Goal: Browse casually: Explore the website without a specific task or goal

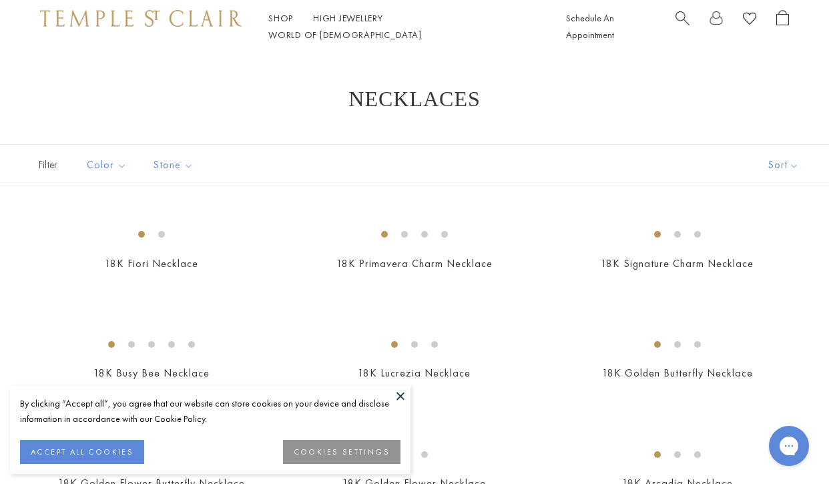
click at [403, 393] on button at bounding box center [401, 396] width 20 height 20
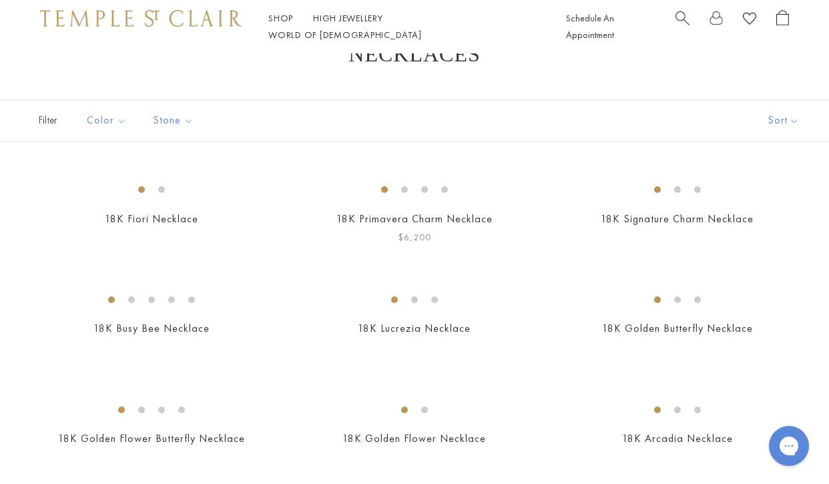
scroll to position [49, 0]
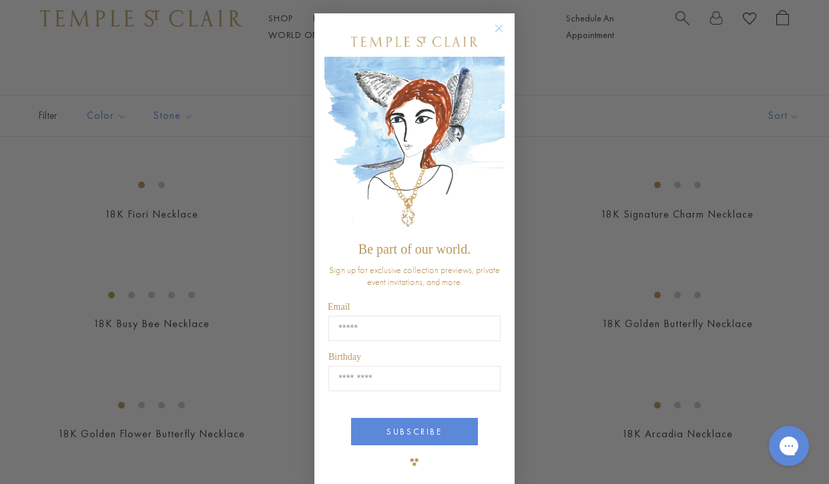
click at [501, 29] on circle "Close dialog" at bounding box center [499, 29] width 16 height 16
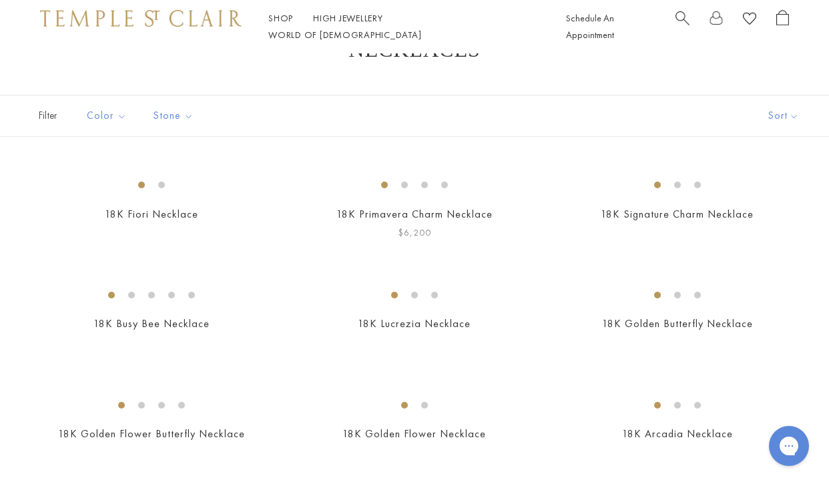
click at [0, 0] on img at bounding box center [0, 0] width 0 height 0
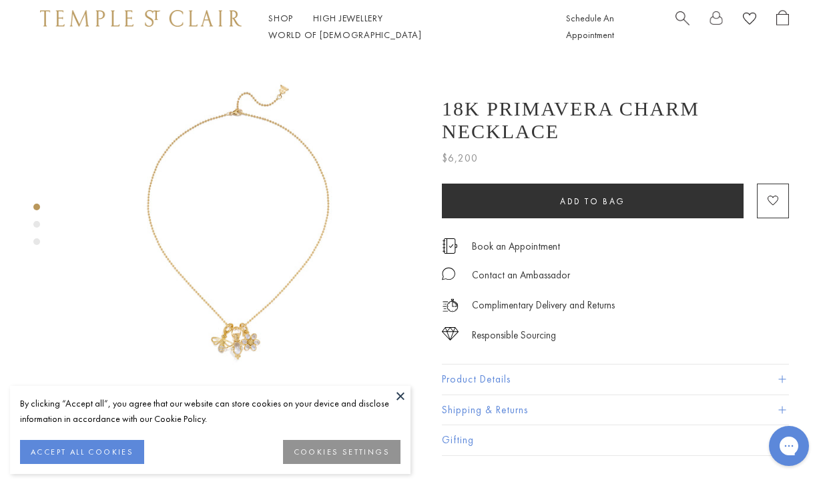
click at [396, 395] on button at bounding box center [401, 396] width 20 height 20
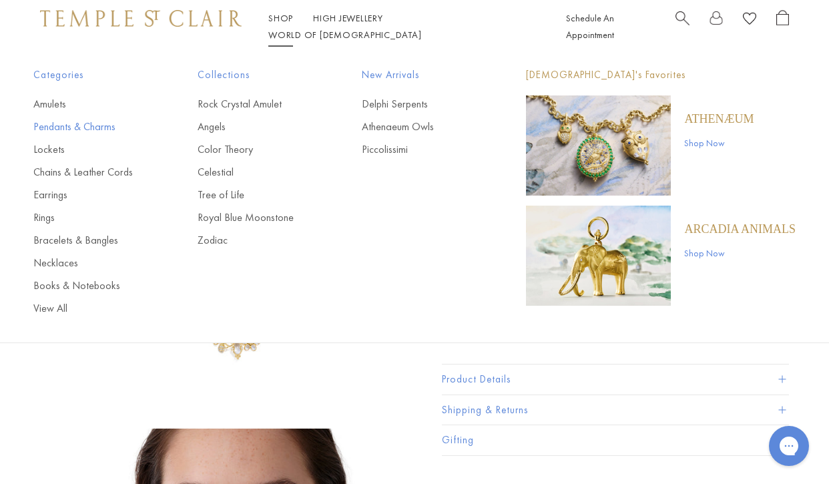
click at [87, 127] on link "Pendants & Charms" at bounding box center [88, 126] width 111 height 15
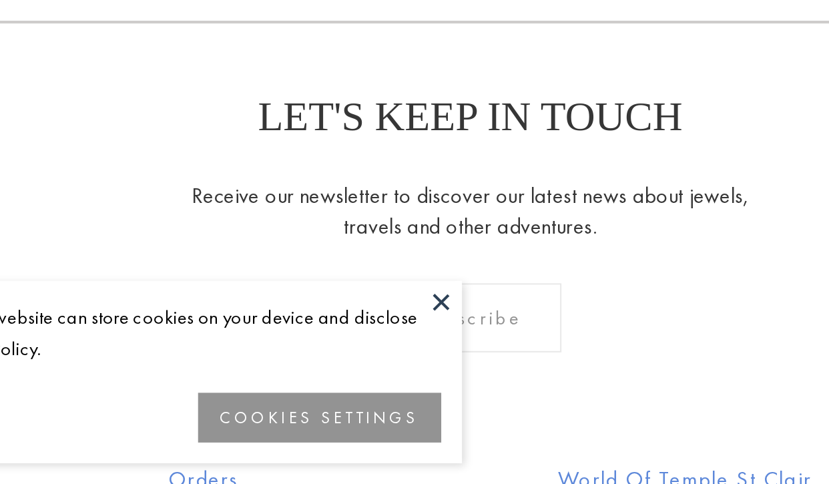
scroll to position [2262, 0]
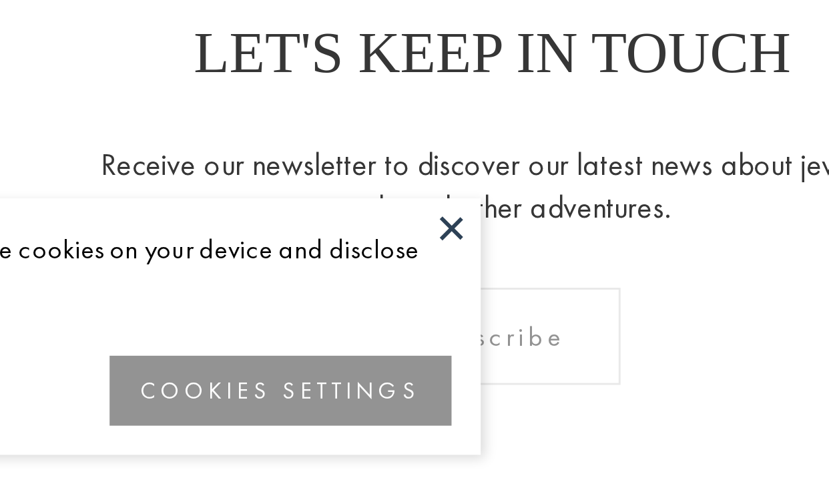
click at [391, 386] on button at bounding box center [401, 396] width 20 height 20
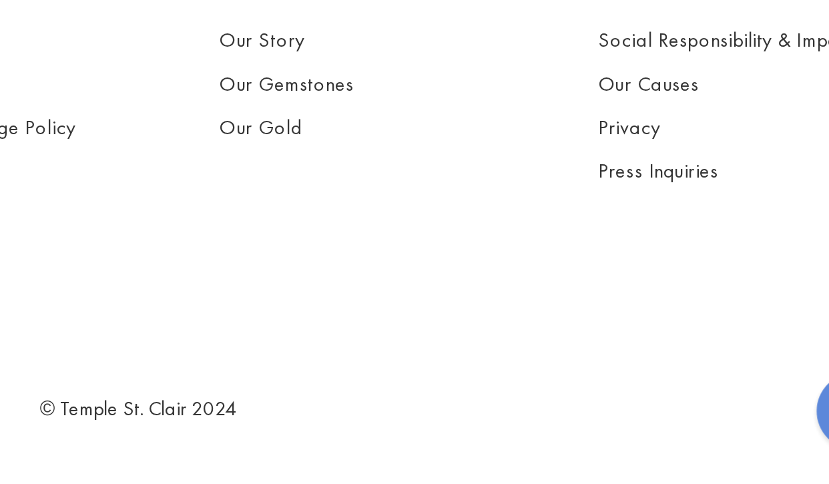
scroll to position [3005, 0]
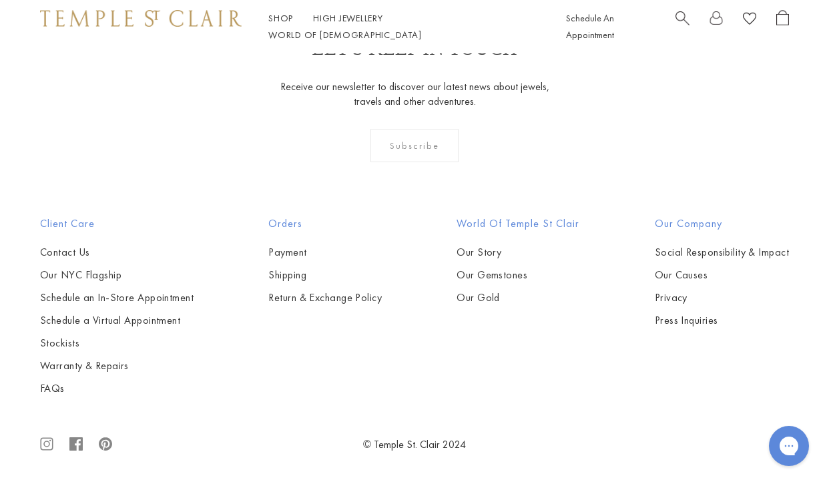
click at [0, 0] on img at bounding box center [0, 0] width 0 height 0
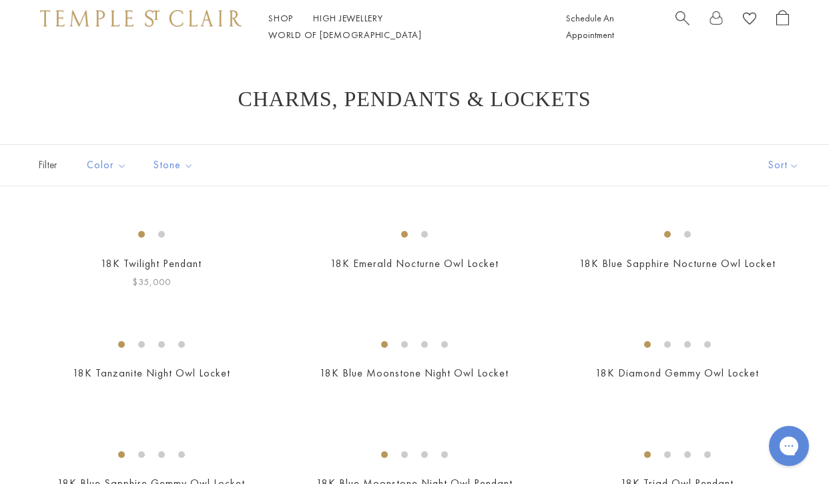
scroll to position [0, 0]
click at [683, 24] on span "Search" at bounding box center [683, 17] width 14 height 14
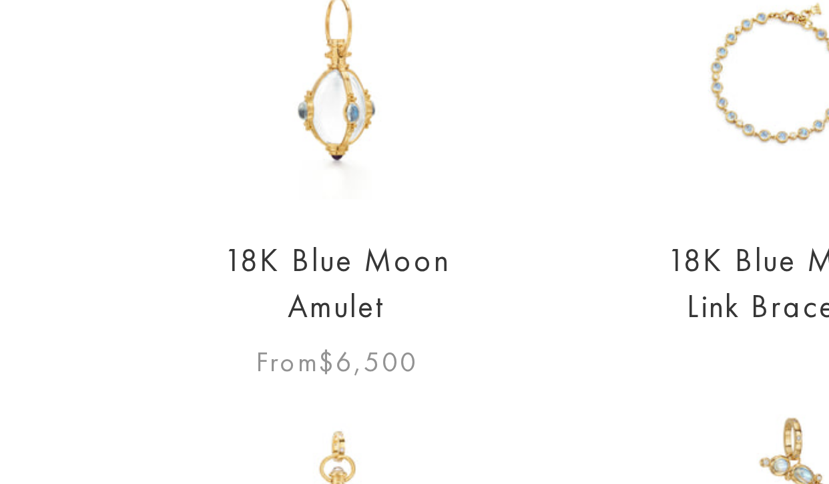
type input "****"
click at [284, 182] on img at bounding box center [324, 222] width 81 height 81
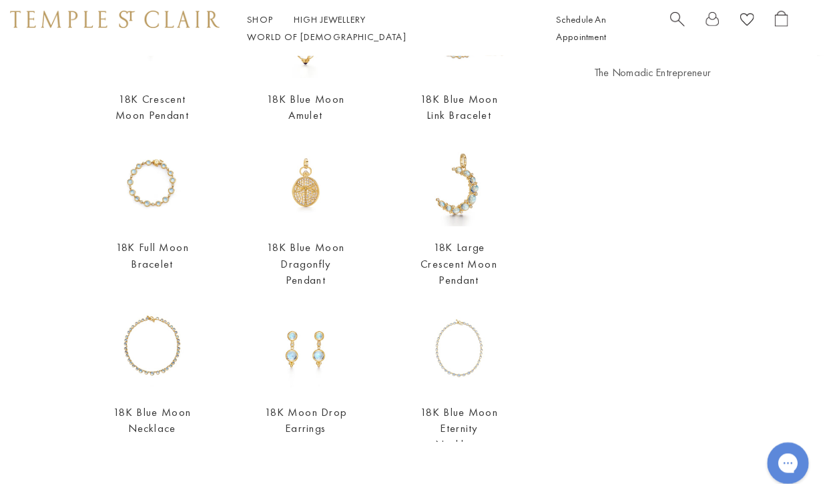
scroll to position [188, 0]
click at [167, 181] on img at bounding box center [176, 178] width 81 height 81
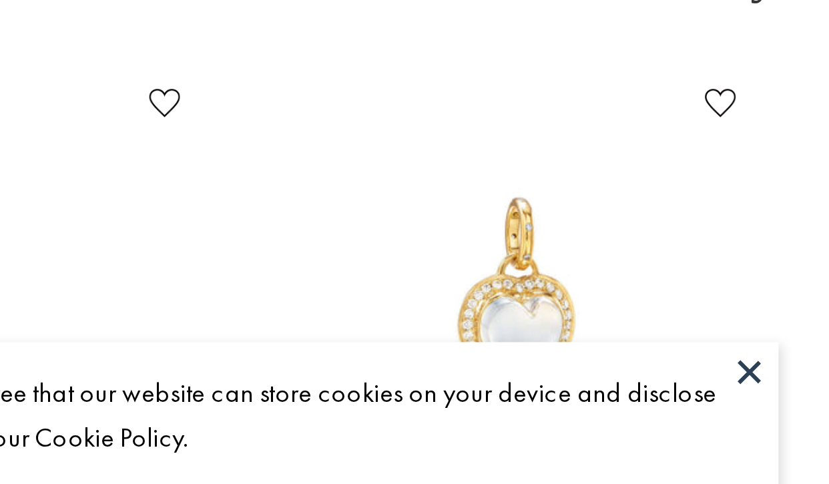
scroll to position [415, 0]
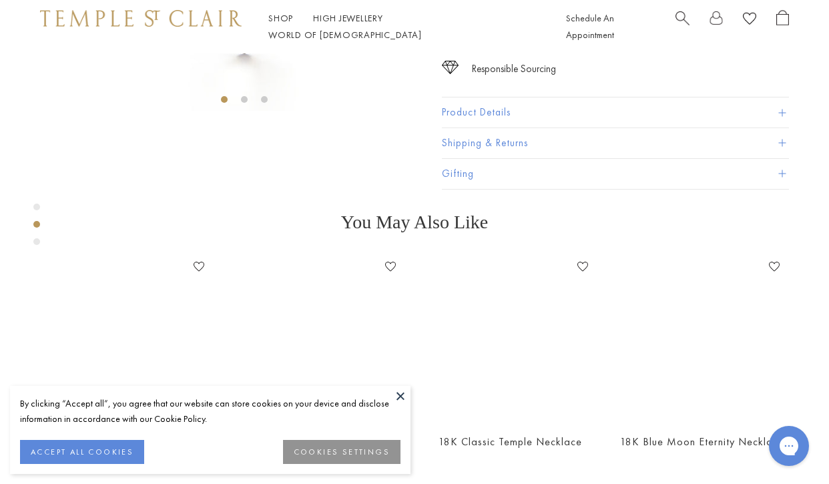
scroll to position [309, 0]
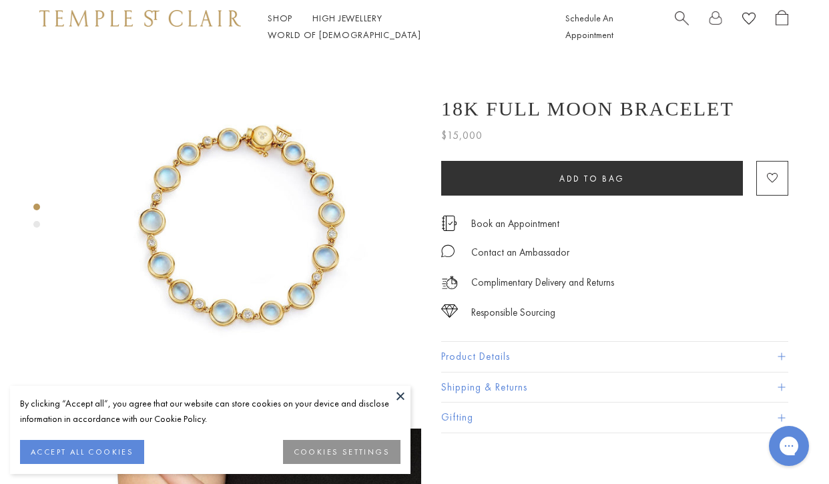
scroll to position [0, 1]
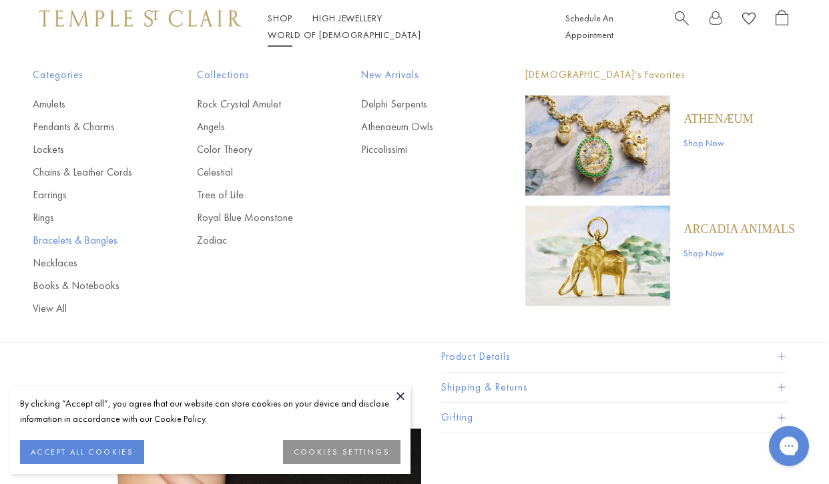
click at [109, 241] on link "Bracelets & Bangles" at bounding box center [88, 240] width 111 height 15
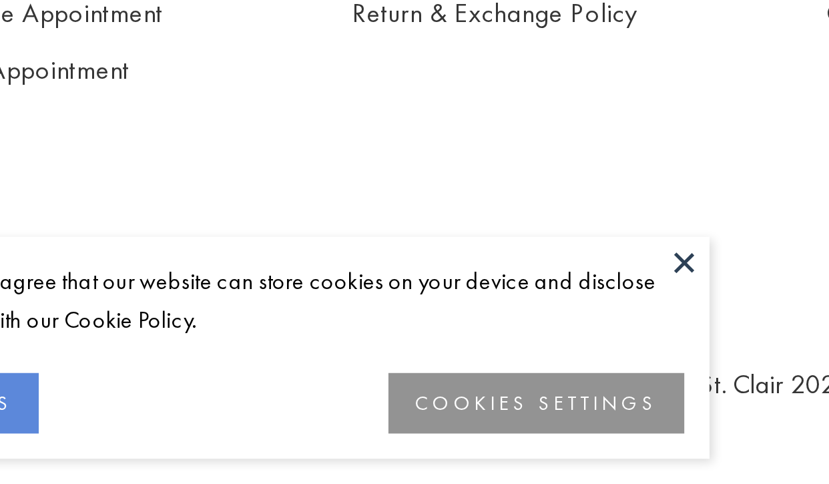
scroll to position [2975, 0]
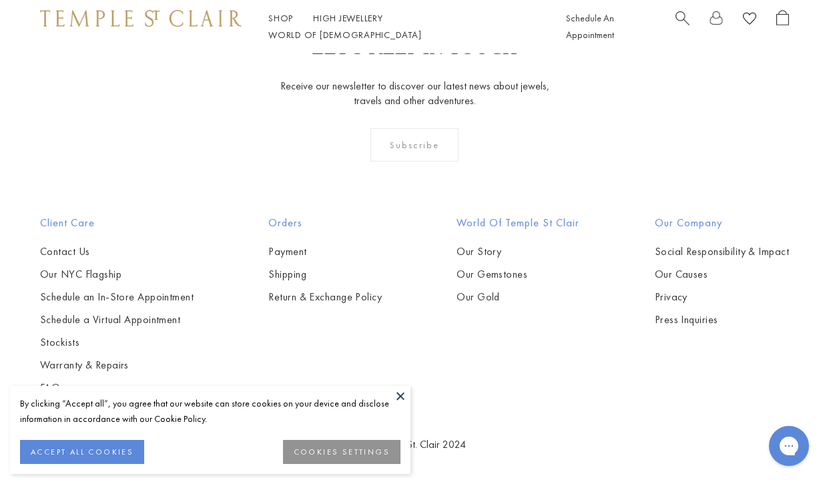
click at [0, 0] on img at bounding box center [0, 0] width 0 height 0
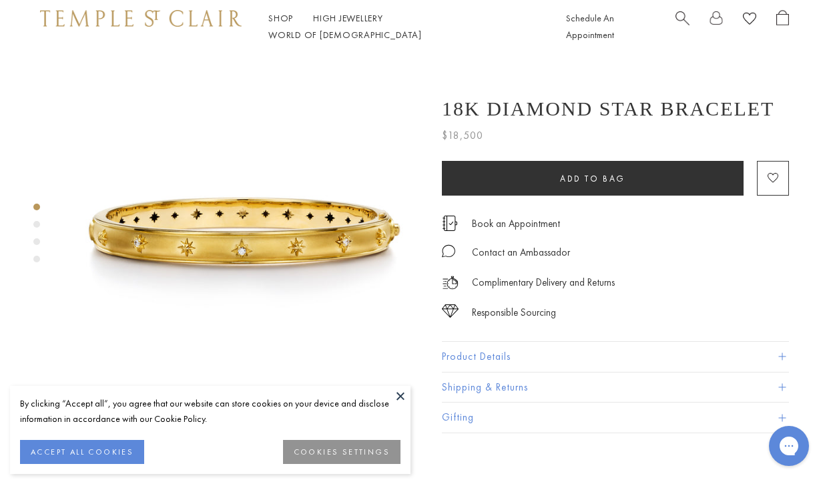
click at [36, 258] on div "Product gallery navigation" at bounding box center [36, 259] width 7 height 7
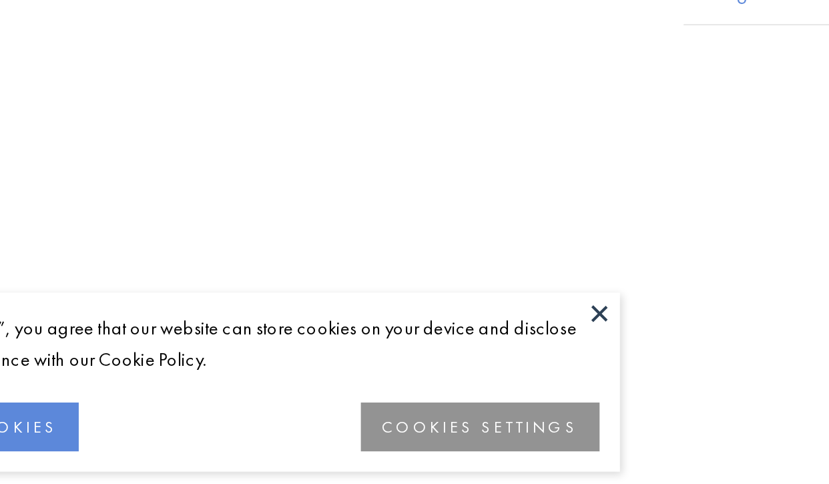
scroll to position [810, 0]
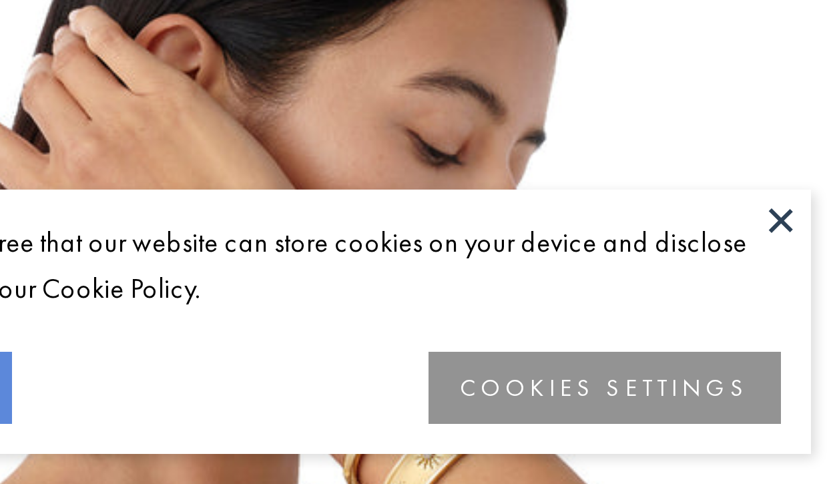
click at [391, 386] on button at bounding box center [401, 396] width 20 height 20
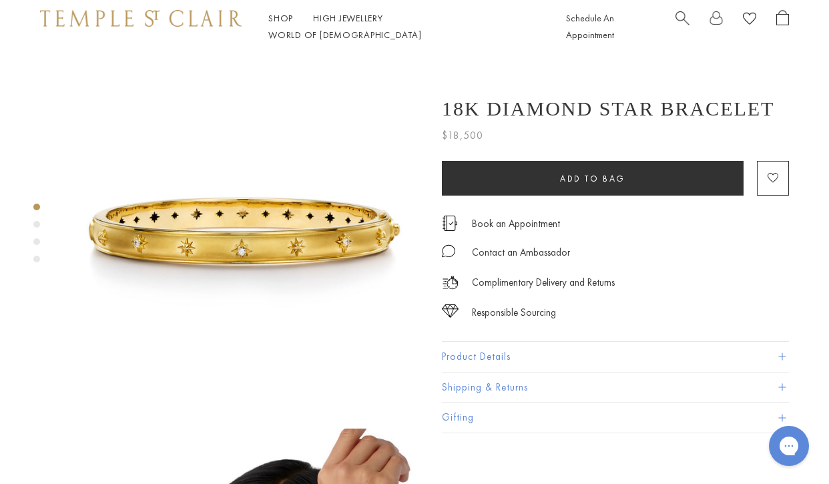
scroll to position [0, 0]
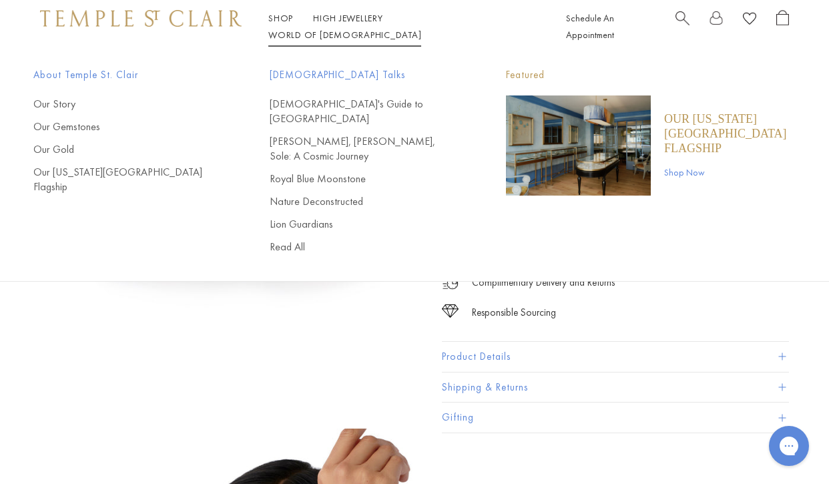
click at [421, 31] on link "World of Temple World of Temple" at bounding box center [344, 35] width 153 height 12
click at [49, 107] on link "Our Story" at bounding box center [124, 104] width 183 height 15
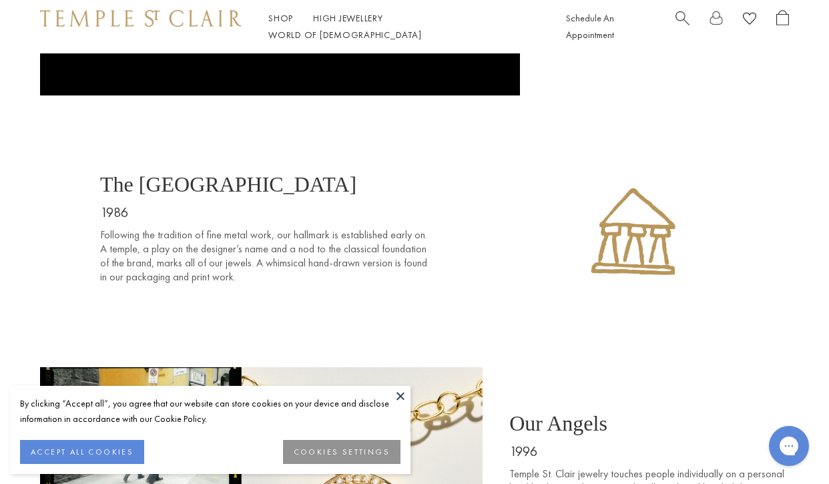
scroll to position [1137, 0]
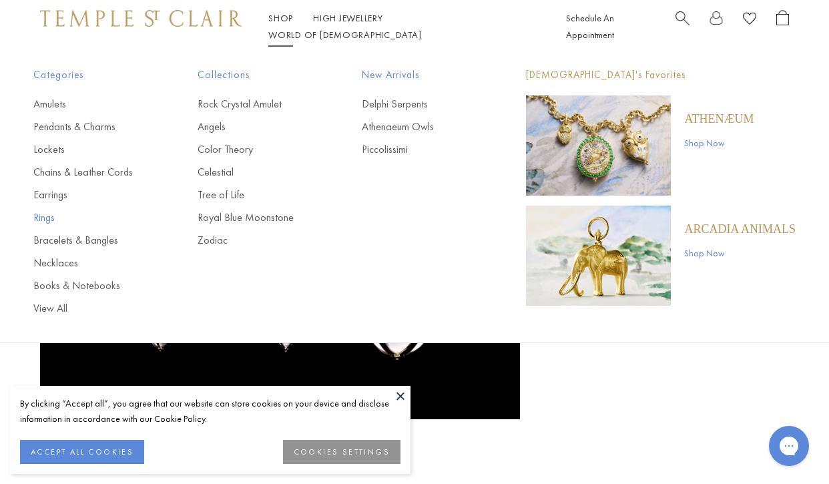
click at [47, 217] on link "Rings" at bounding box center [88, 217] width 111 height 15
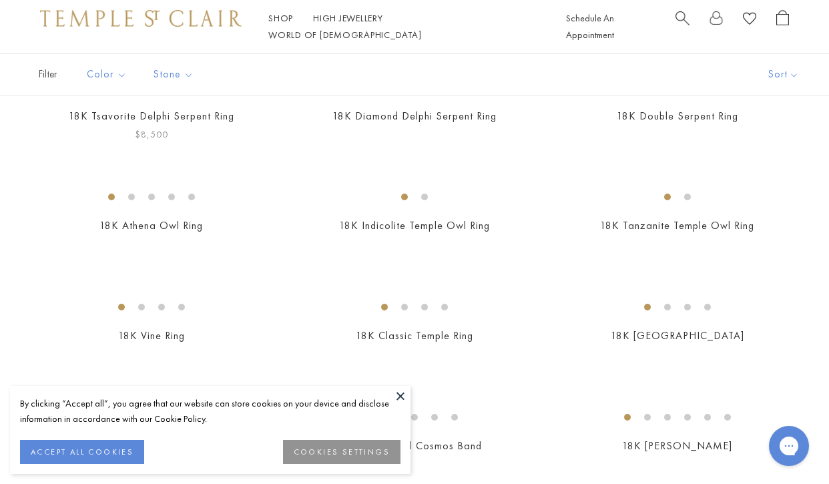
scroll to position [156, 0]
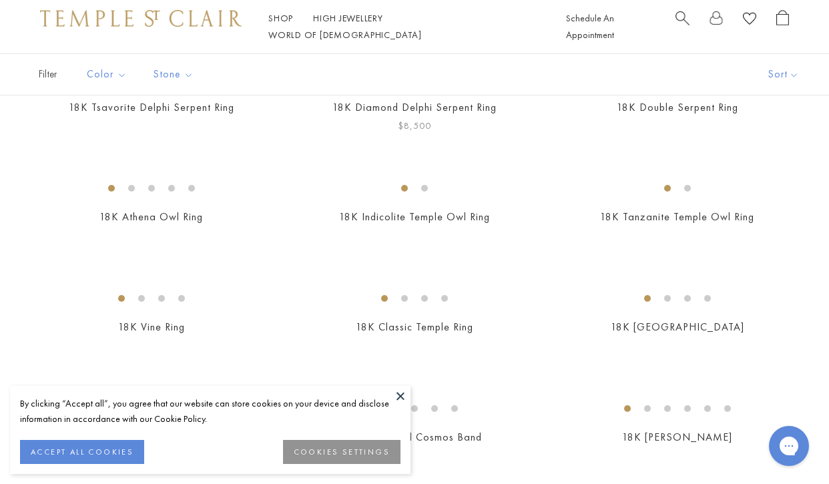
click at [0, 0] on img at bounding box center [0, 0] width 0 height 0
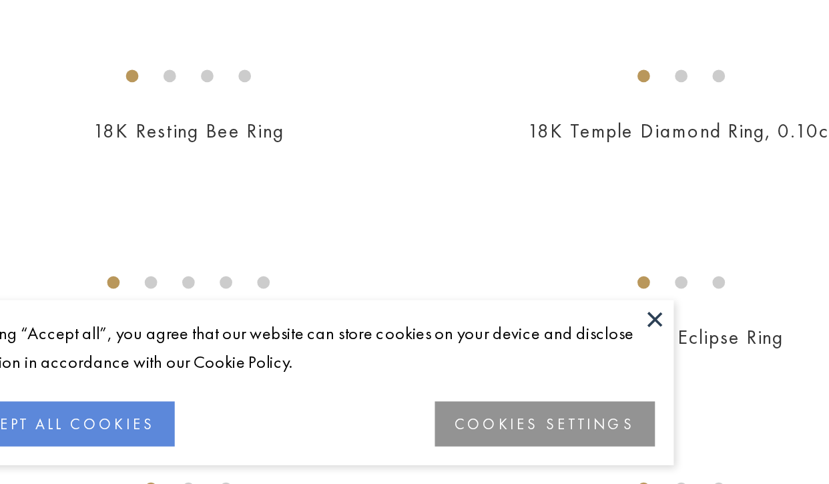
scroll to position [756, 0]
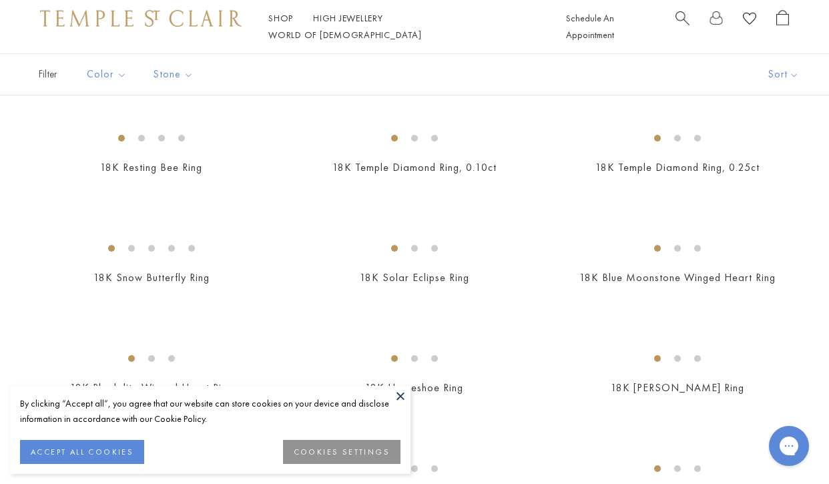
click at [0, 0] on img at bounding box center [0, 0] width 0 height 0
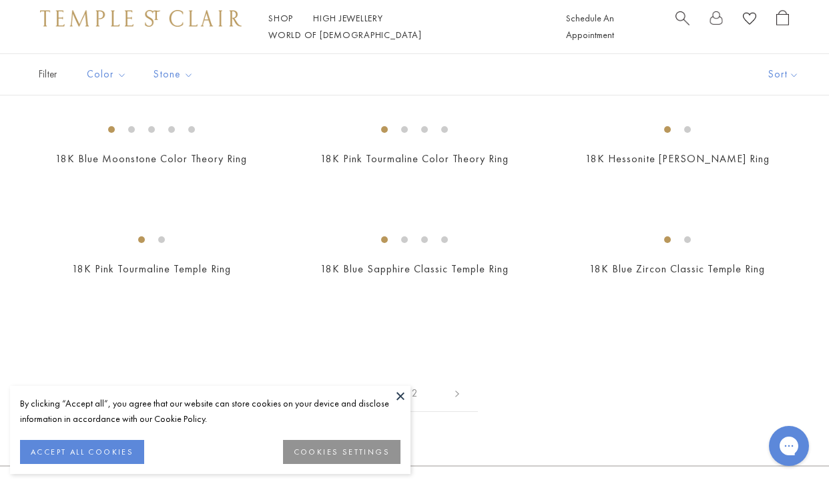
scroll to position [1427, 0]
click at [401, 399] on button at bounding box center [401, 396] width 20 height 20
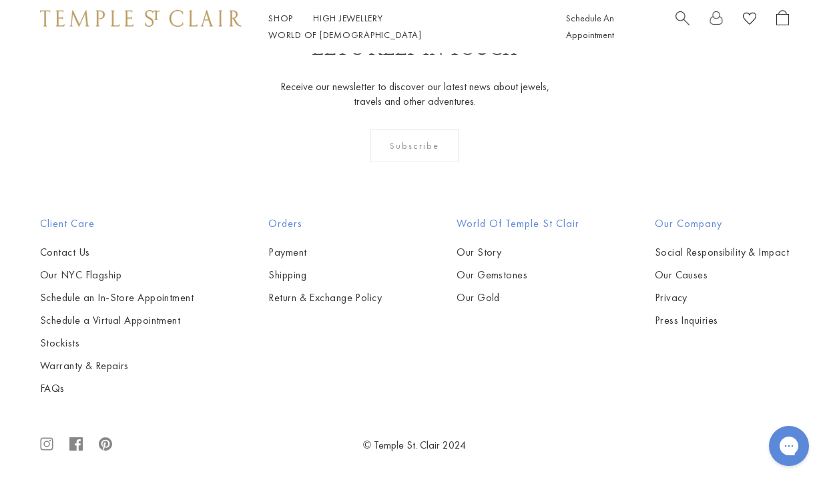
scroll to position [3451, 0]
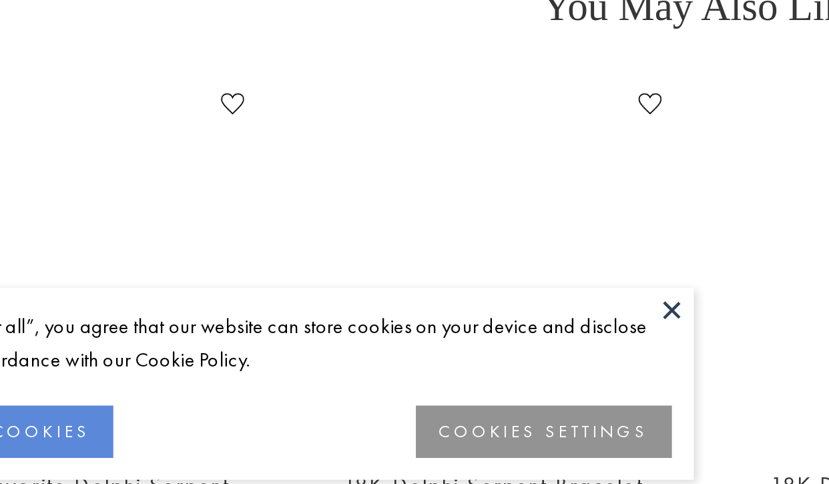
scroll to position [422, 0]
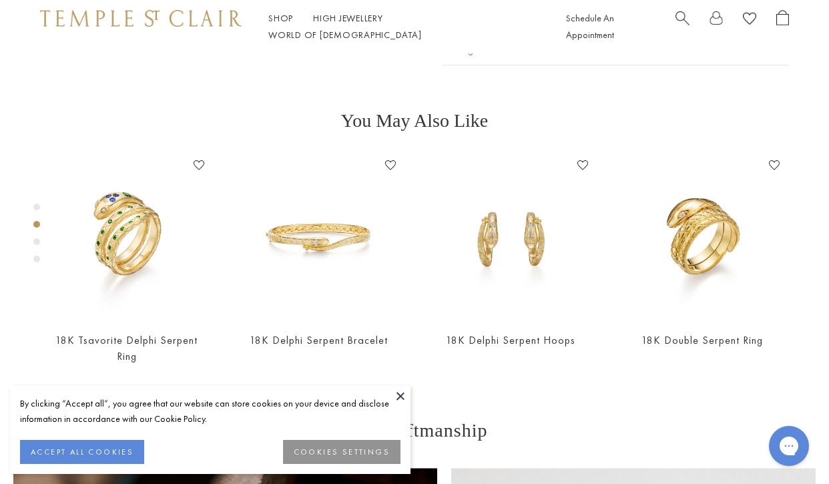
click at [399, 401] on button at bounding box center [401, 396] width 20 height 20
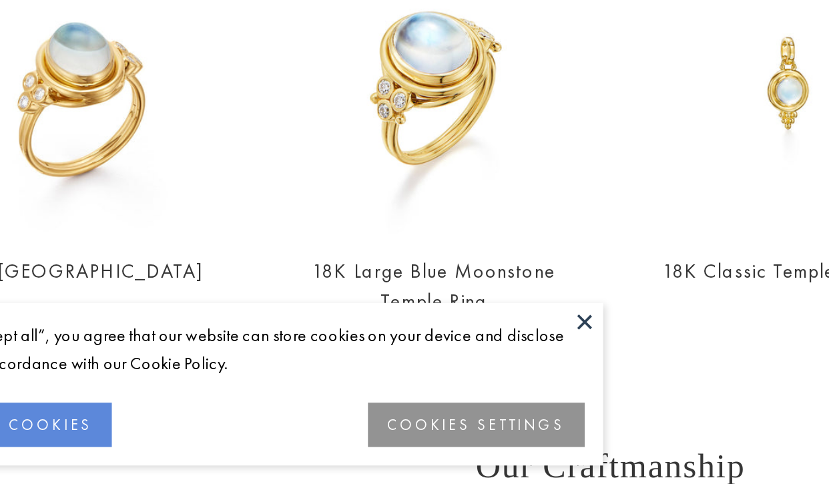
scroll to position [513, 0]
